Goal: Communication & Community: Answer question/provide support

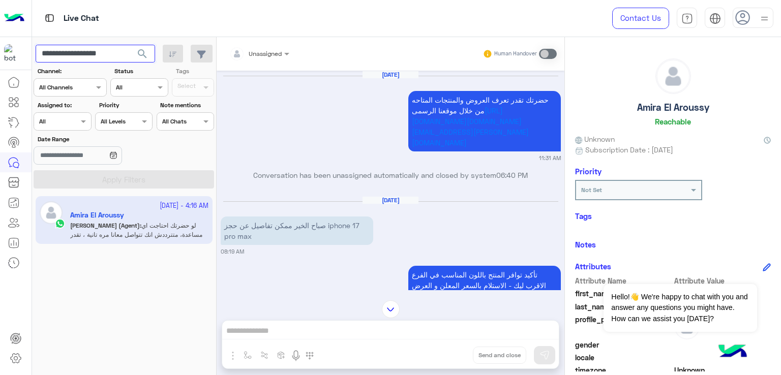
scroll to position [169, 0]
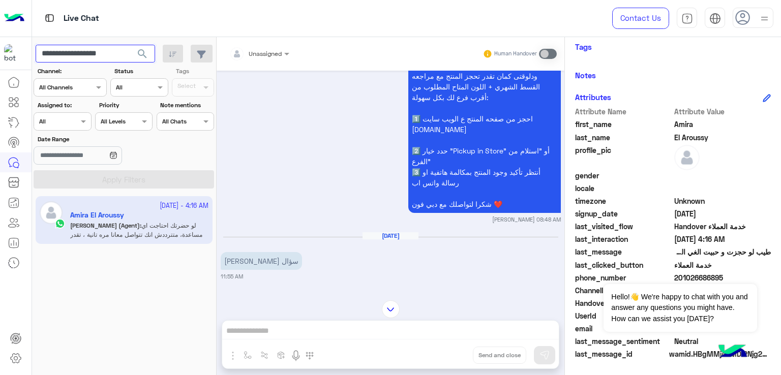
paste input "text"
type input "**********"
click at [130, 45] on button "search" at bounding box center [142, 56] width 25 height 22
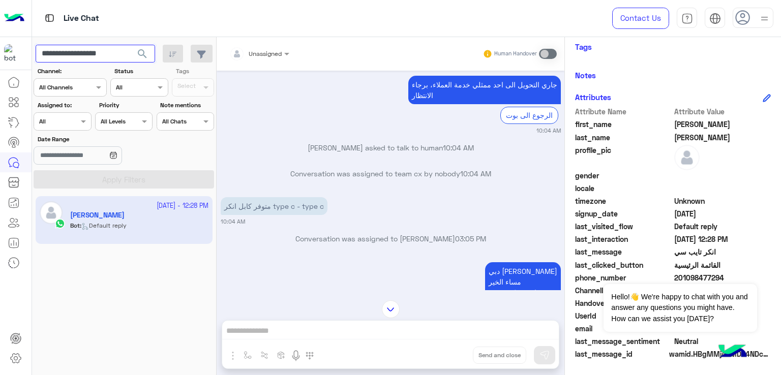
scroll to position [142, 0]
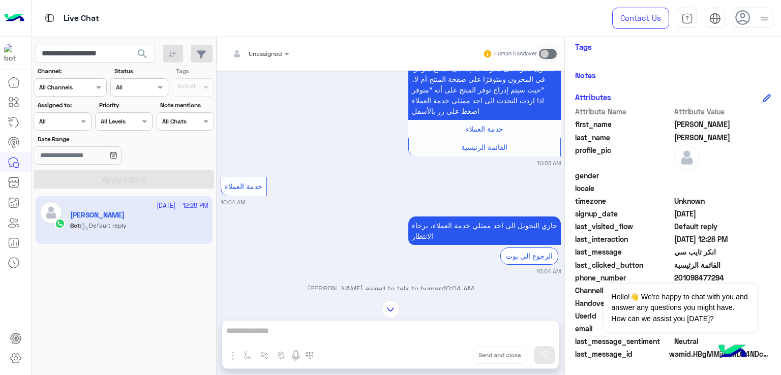
click at [754, 21] on div at bounding box center [752, 18] width 41 height 20
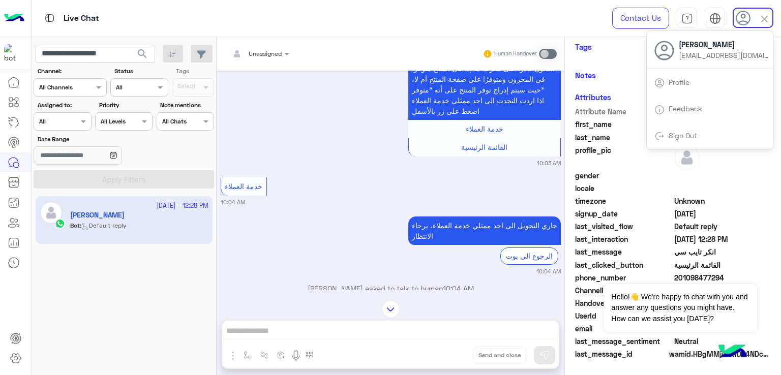
click at [681, 109] on link "Feedback" at bounding box center [685, 108] width 34 height 9
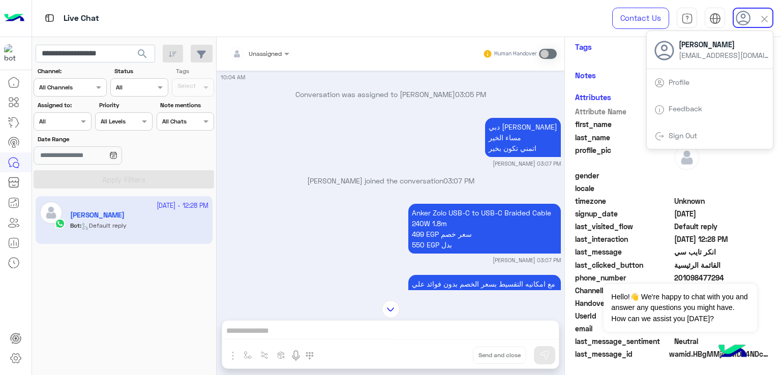
scroll to position [294, 0]
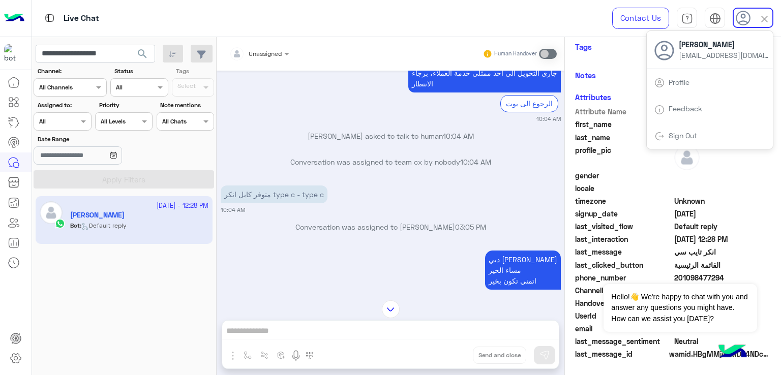
click at [349, 183] on div "متوفر كابل انكر type c - type c 10:04 AM" at bounding box center [391, 198] width 340 height 31
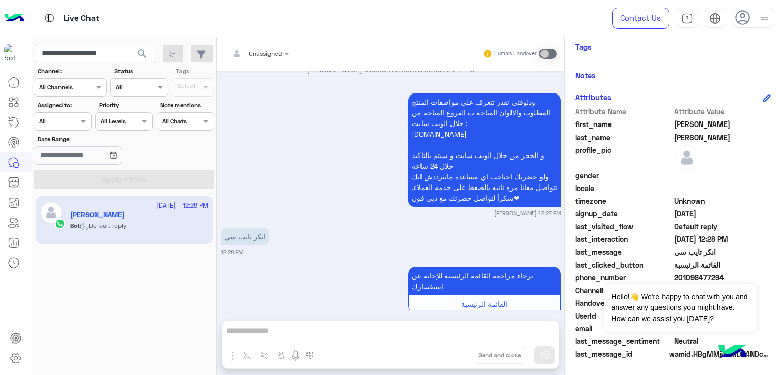
scroll to position [1921, 0]
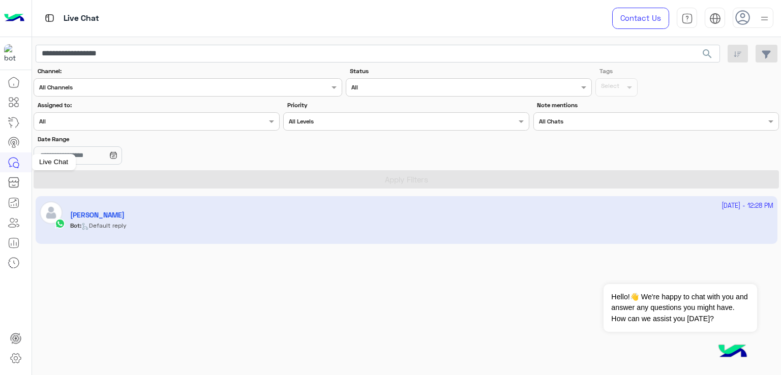
click at [16, 165] on icon at bounding box center [14, 163] width 12 height 12
click at [192, 249] on div "[DATE] - 12:28 PM [PERSON_NAME] : Default reply" at bounding box center [406, 286] width 749 height 187
click at [188, 226] on app-inbox-user "[DATE] - 12:28 PM [PERSON_NAME] : Default reply" at bounding box center [407, 220] width 742 height 48
click at [103, 210] on app-inbox-user "[DATE] - 12:28 PM [PERSON_NAME] : Default reply" at bounding box center [407, 220] width 742 height 48
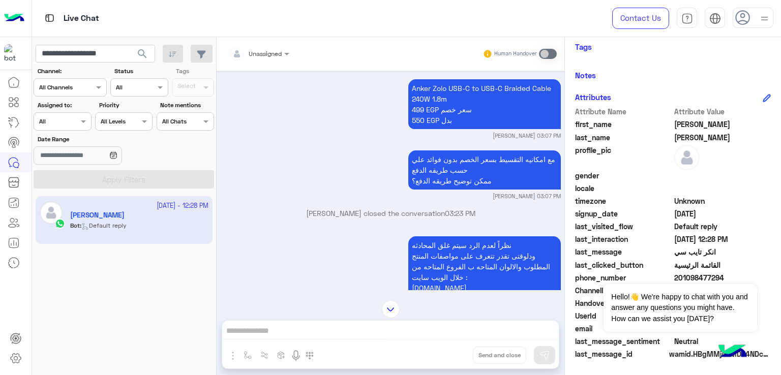
scroll to position [498, 0]
